Goal: Information Seeking & Learning: Learn about a topic

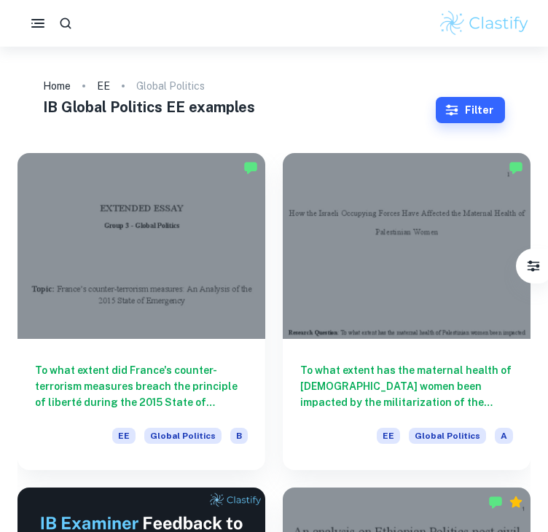
scroll to position [57, 0]
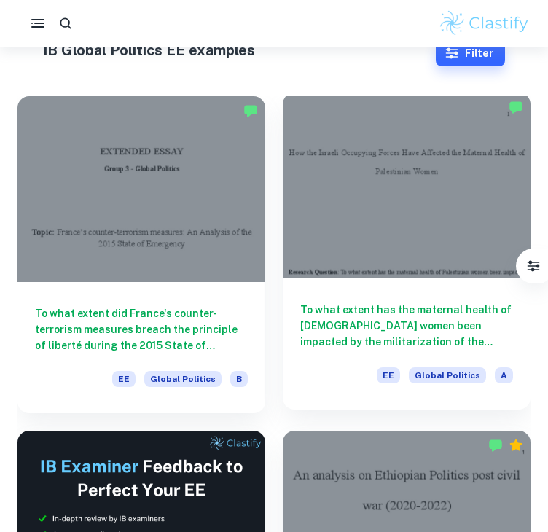
click at [408, 280] on div "To what extent has the maternal health of [DEMOGRAPHIC_DATA] women been impacte…" at bounding box center [407, 343] width 248 height 131
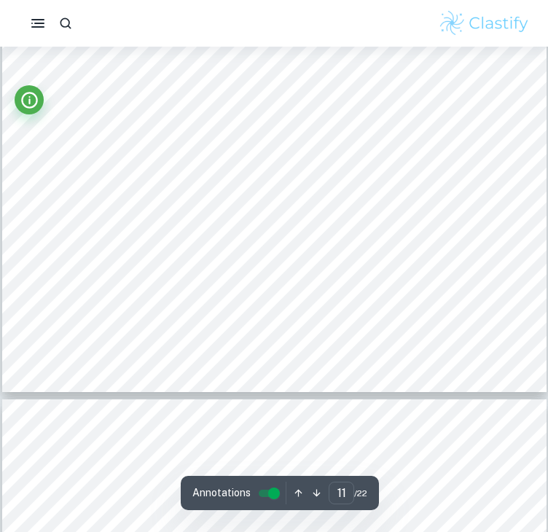
scroll to position [7782, 0]
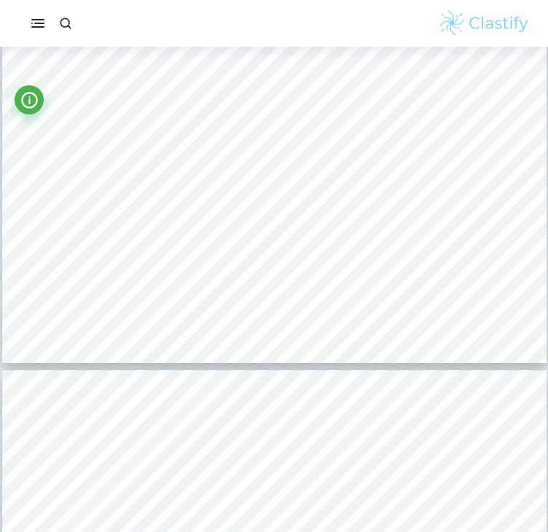
type input "1"
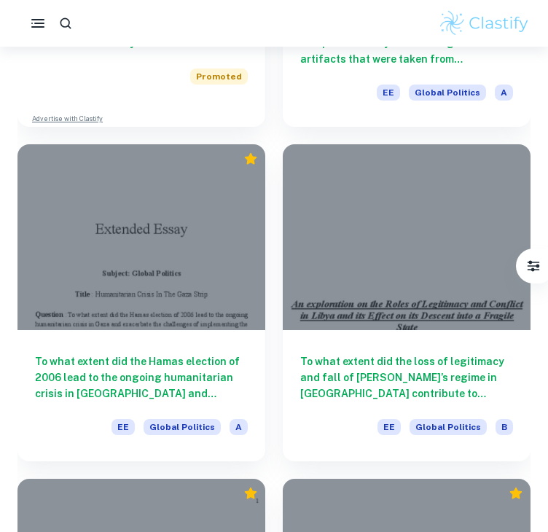
scroll to position [1348, 0]
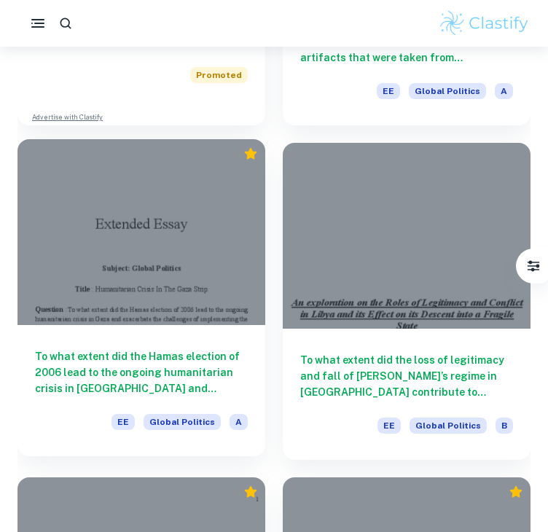
click at [155, 343] on div "To what extent did the Hamas election of 2006 lead to the ongoing humanitarian …" at bounding box center [141, 390] width 248 height 131
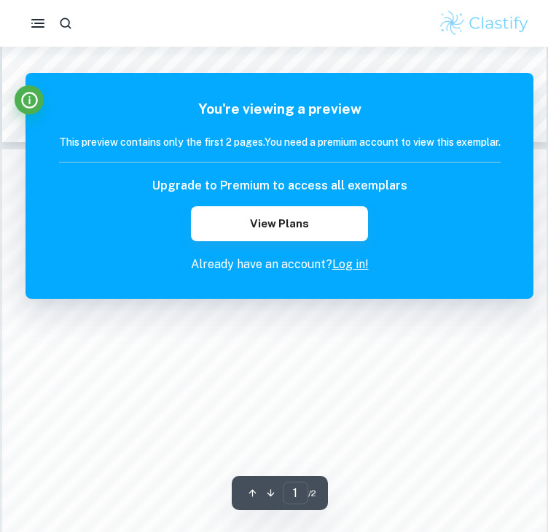
scroll to position [692, 0]
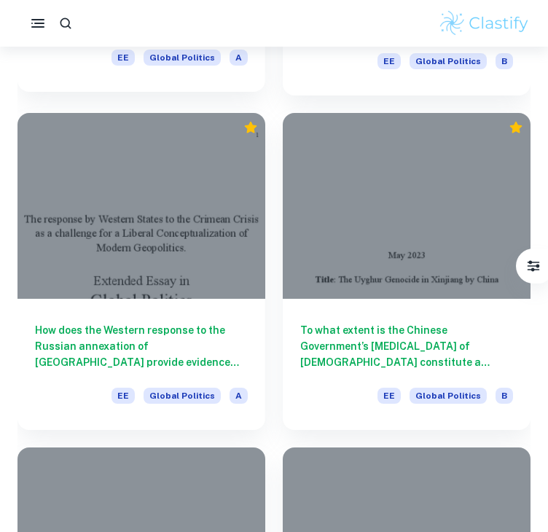
scroll to position [1714, 0]
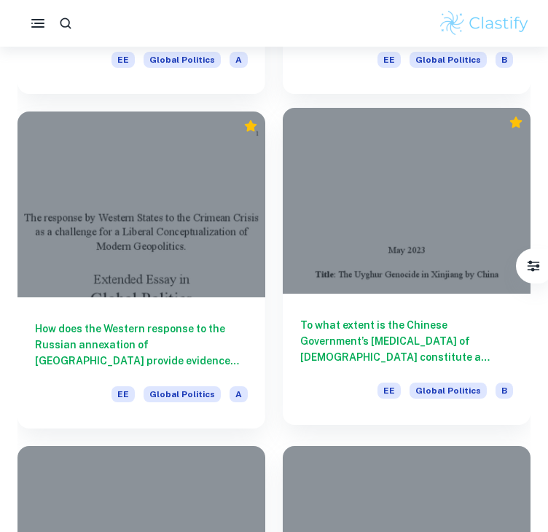
click at [362, 292] on div at bounding box center [407, 201] width 248 height 186
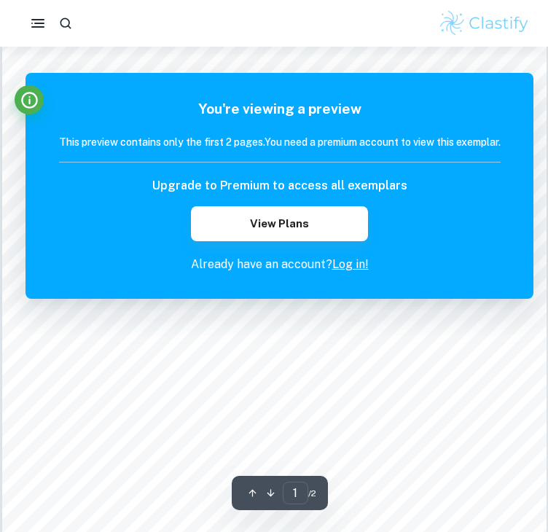
scroll to position [28, 0]
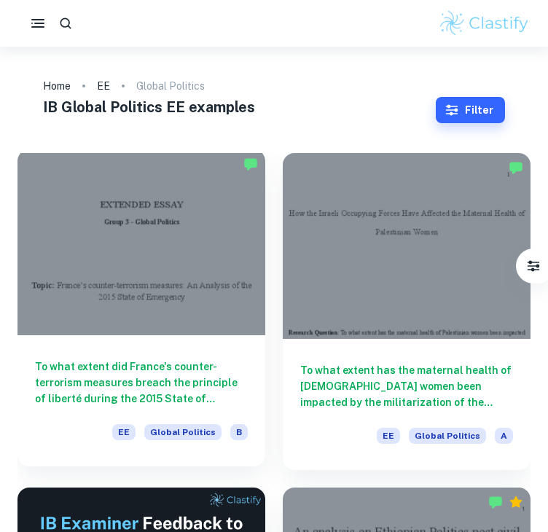
click at [160, 290] on div at bounding box center [141, 242] width 248 height 186
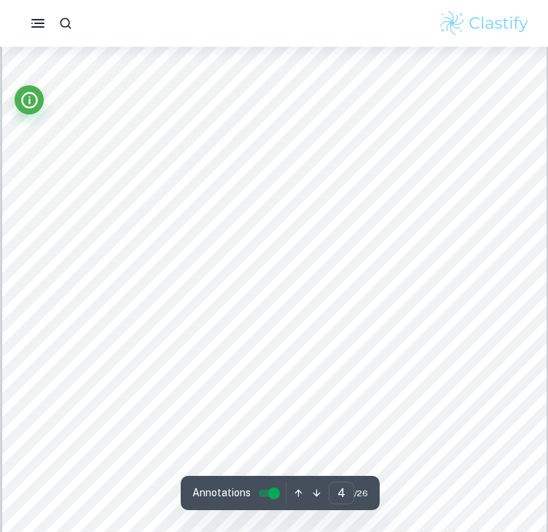
scroll to position [2433, 0]
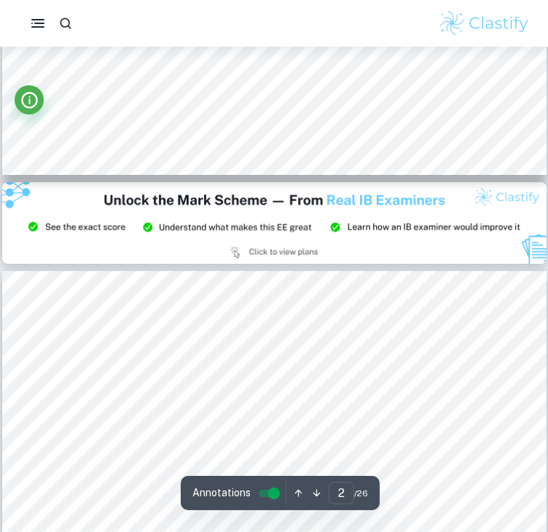
type input "3"
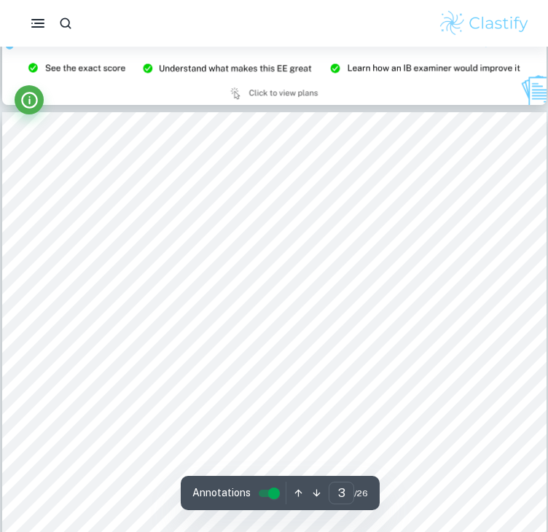
scroll to position [1558, 0]
